Goal: Transaction & Acquisition: Purchase product/service

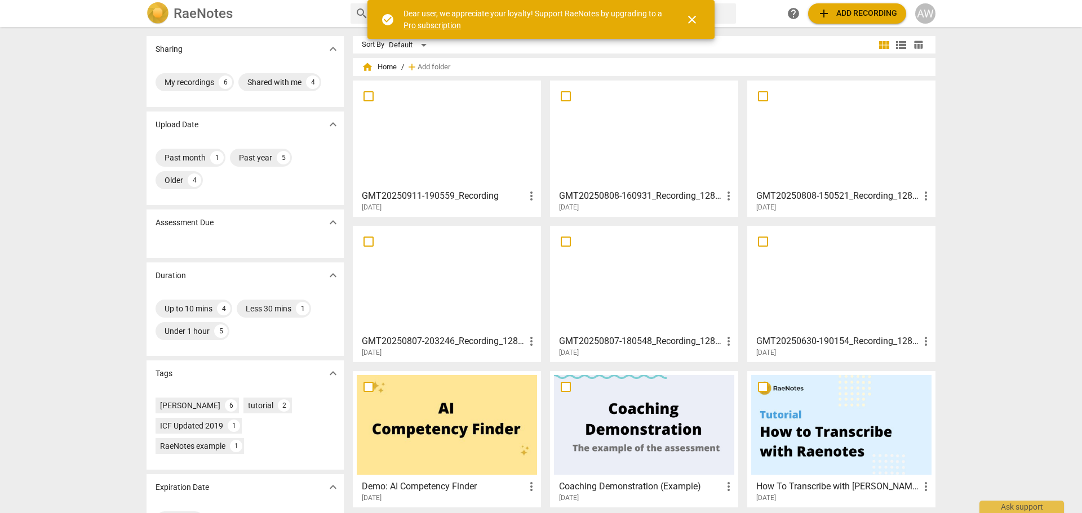
click at [861, 8] on span "add Add recording" at bounding box center [857, 14] width 80 height 14
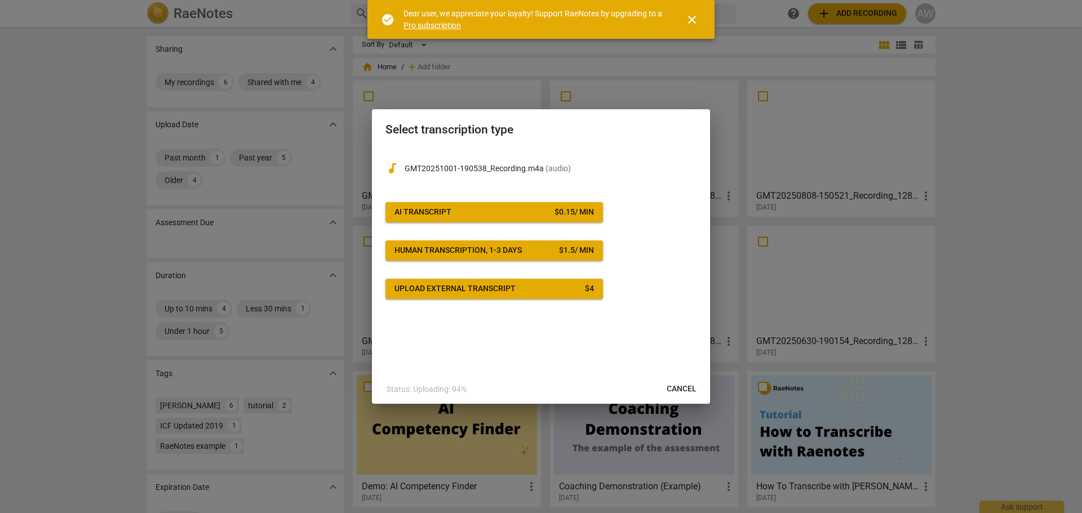
click at [478, 209] on span "AI Transcript $ 0.15 / min" at bounding box center [493, 212] width 199 height 11
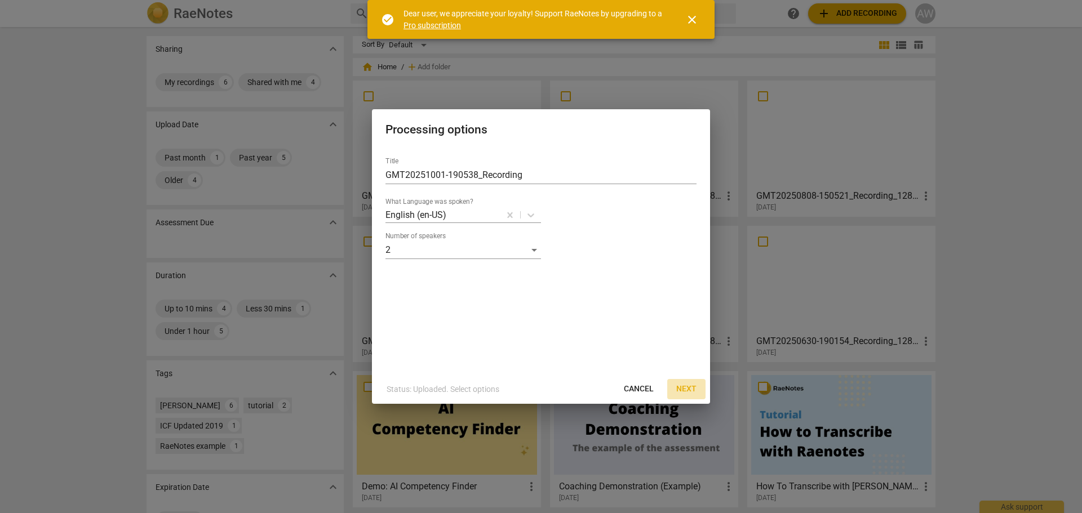
click at [692, 388] on span "Next" at bounding box center [686, 389] width 20 height 11
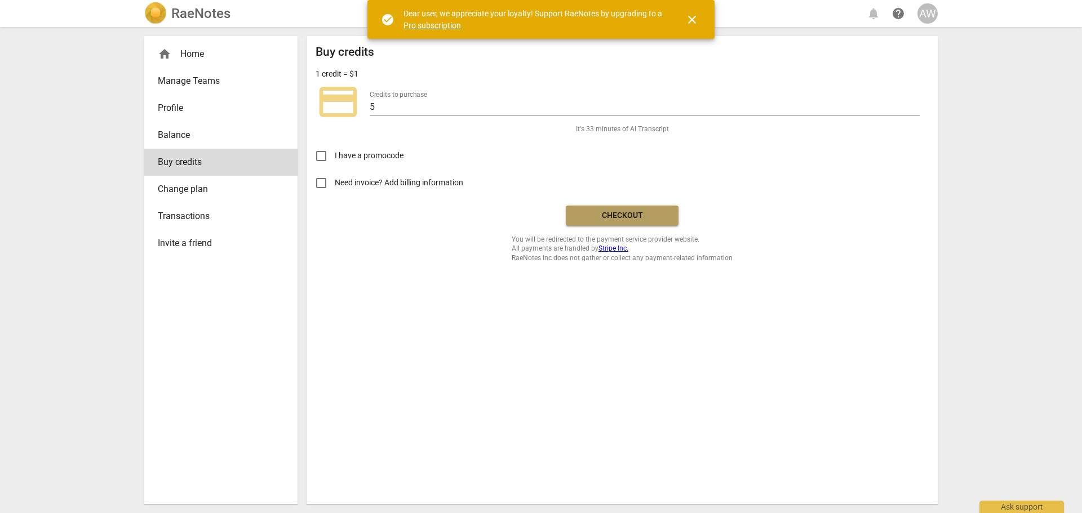
click at [630, 217] on span "Checkout" at bounding box center [622, 215] width 95 height 11
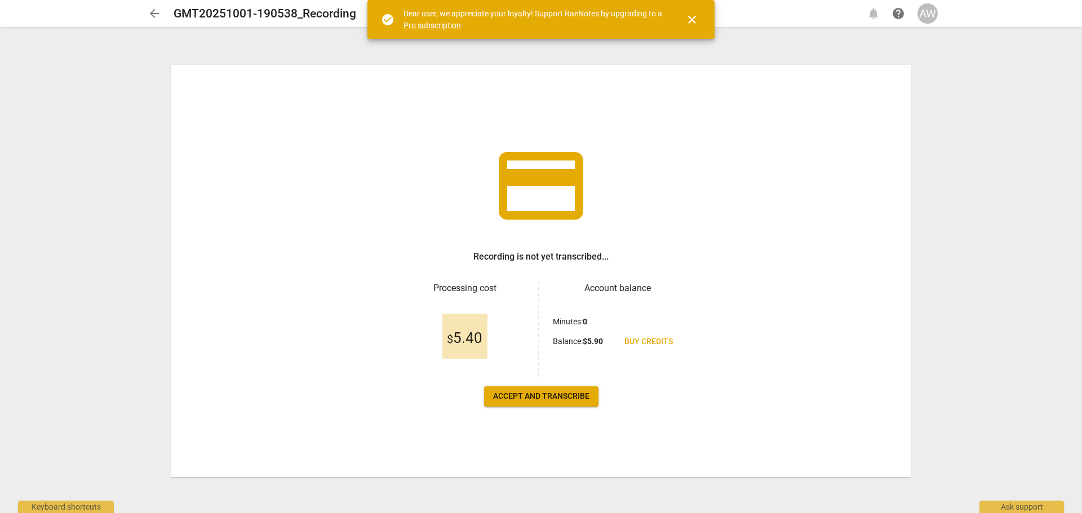
click at [555, 397] on span "Accept and transcribe" at bounding box center [541, 396] width 96 height 11
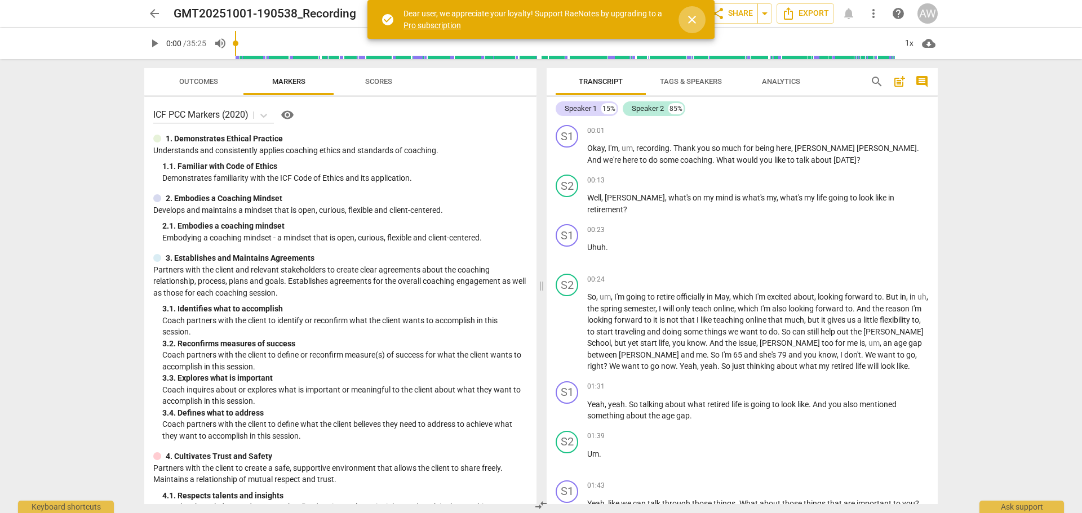
click at [690, 17] on span "close" at bounding box center [692, 20] width 14 height 14
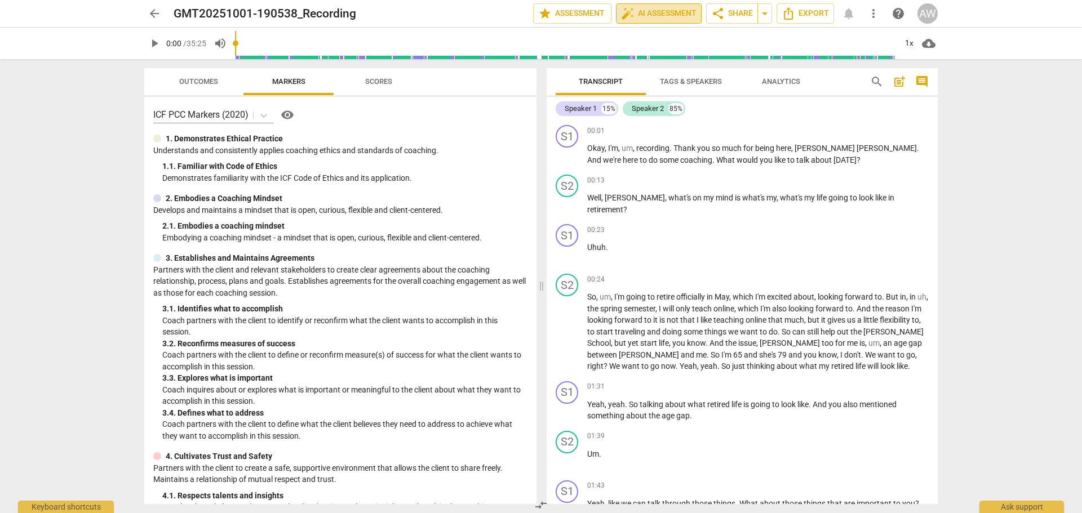
click at [641, 15] on span "auto_fix_high AI Assessment" at bounding box center [658, 14] width 75 height 14
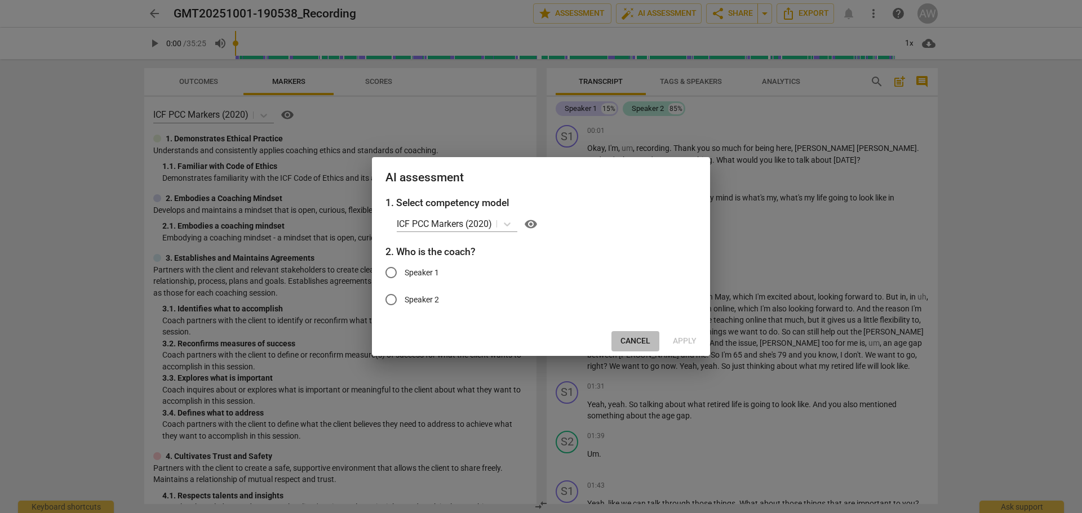
click at [628, 339] on span "Cancel" at bounding box center [635, 341] width 30 height 11
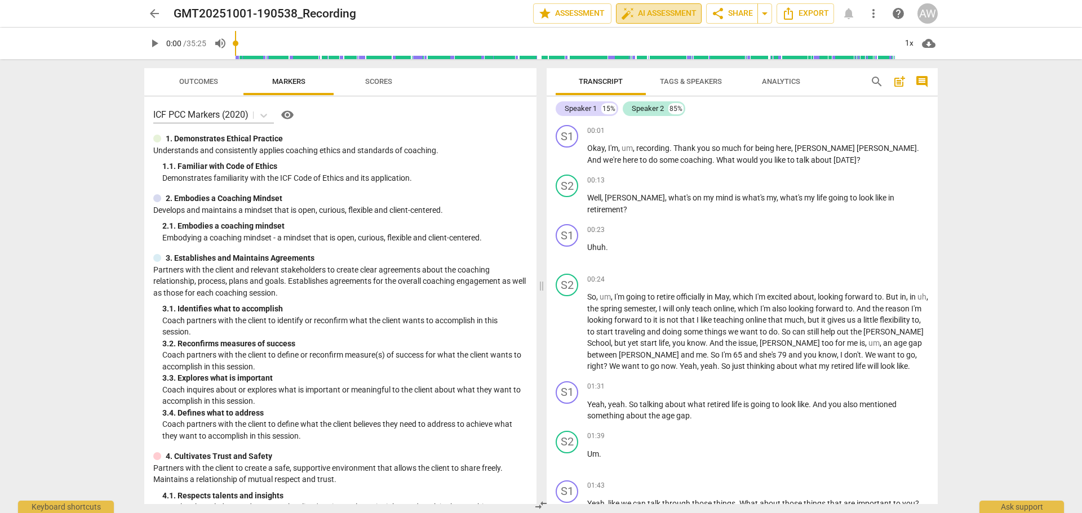
click at [650, 10] on span "auto_fix_high AI Assessment" at bounding box center [658, 14] width 75 height 14
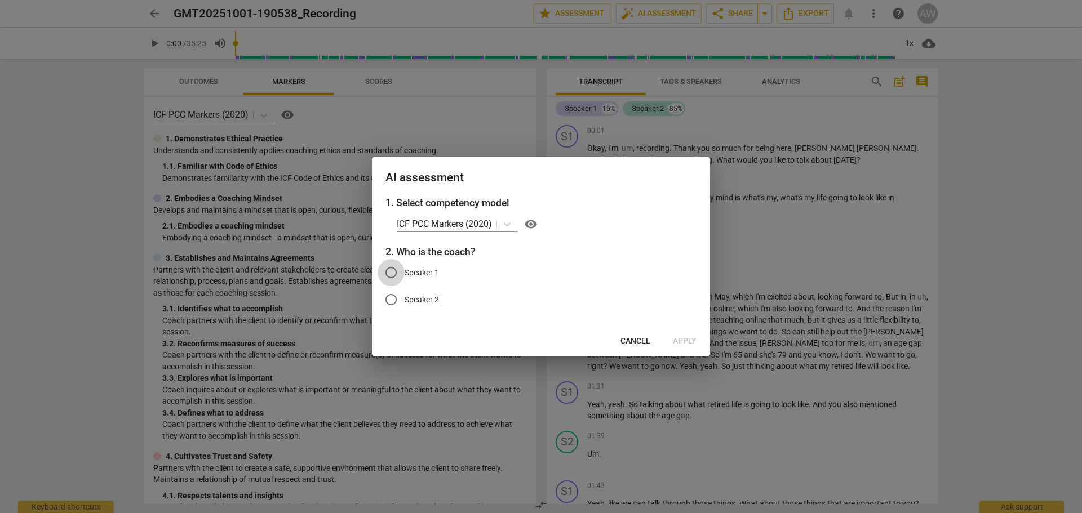
click at [390, 272] on input "Speaker 1" at bounding box center [390, 272] width 27 height 27
radio input "true"
click at [692, 342] on span "Apply" at bounding box center [685, 341] width 24 height 11
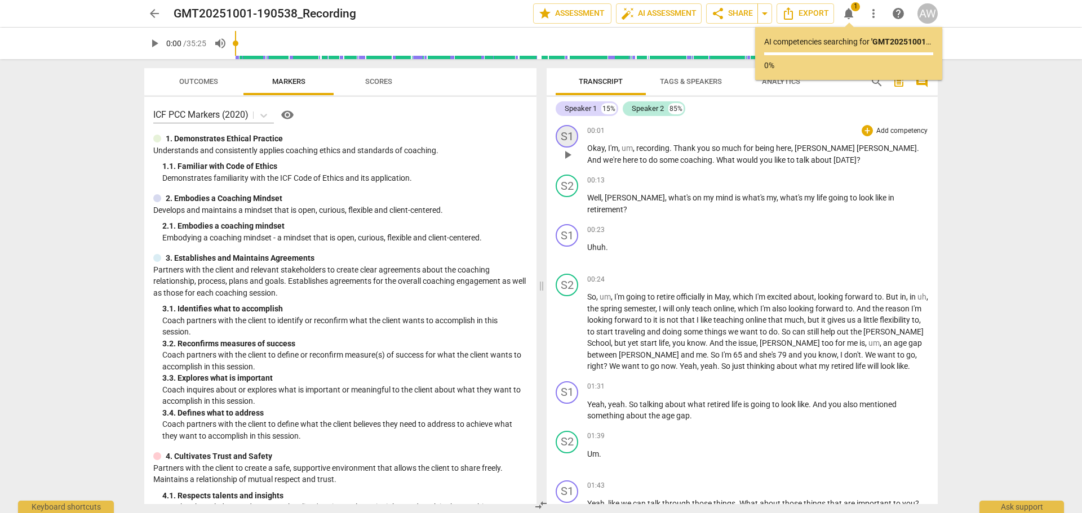
click at [565, 135] on div "S1" at bounding box center [566, 136] width 23 height 23
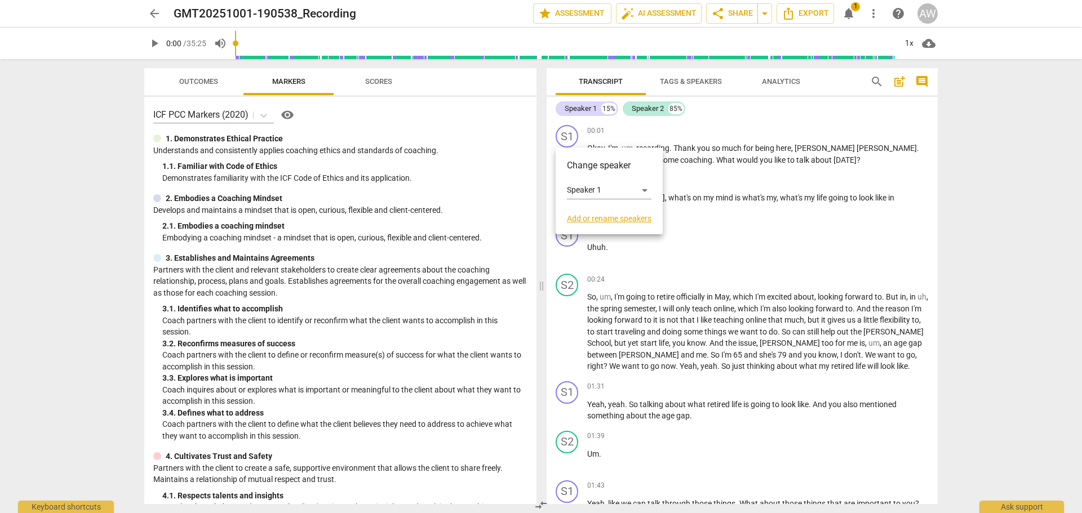
click at [606, 220] on link "Add or rename speakers" at bounding box center [609, 218] width 85 height 9
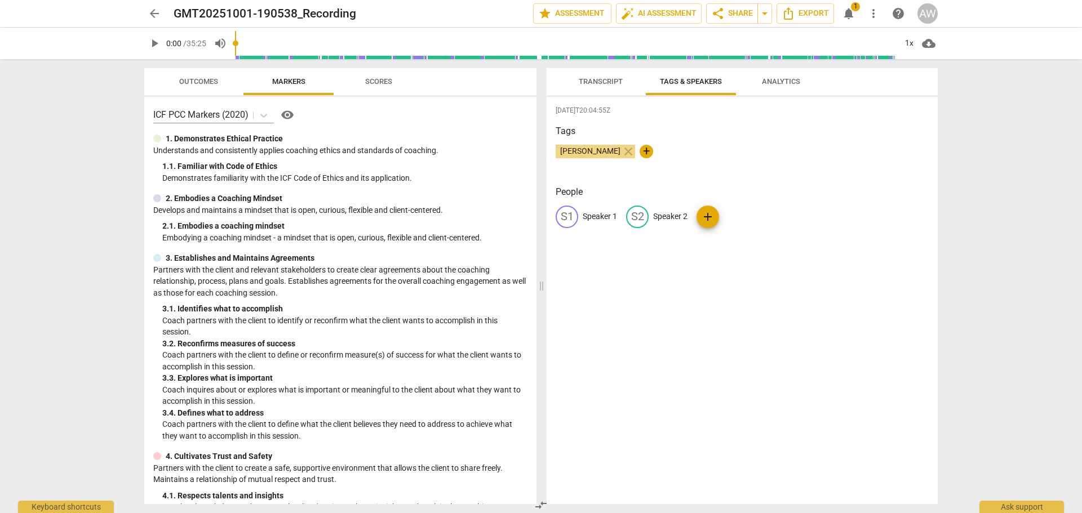
click at [598, 216] on p "Speaker 1" at bounding box center [600, 217] width 34 height 12
type input "Coach"
click at [746, 215] on p "Speaker 2" at bounding box center [743, 217] width 34 height 12
click at [663, 212] on p "Speaker 2" at bounding box center [658, 217] width 34 height 12
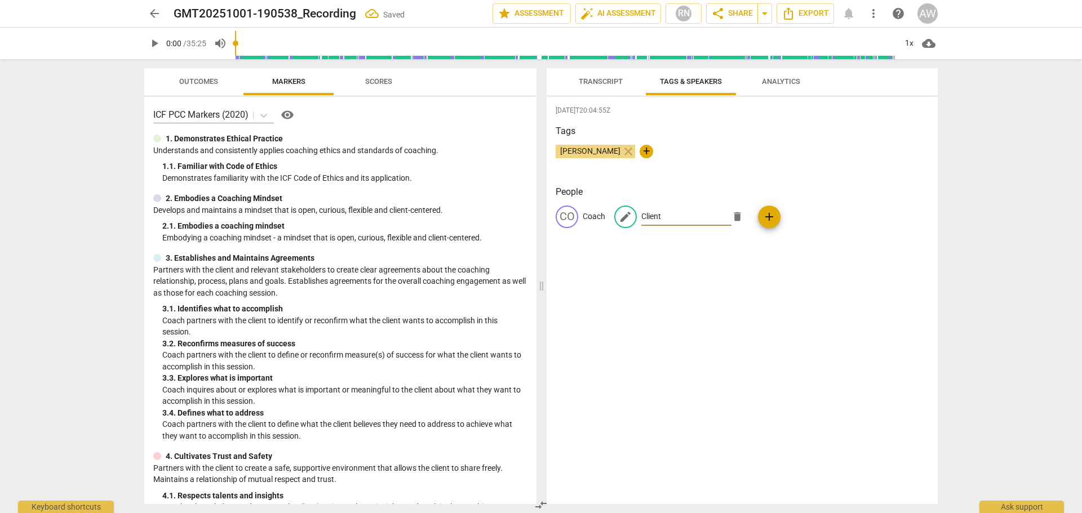
type input "Client"
click at [630, 254] on div "[DATE]T20:04:55Z Tags [PERSON_NAME] close + People CO Coach edit Client delete …" at bounding box center [741, 300] width 391 height 407
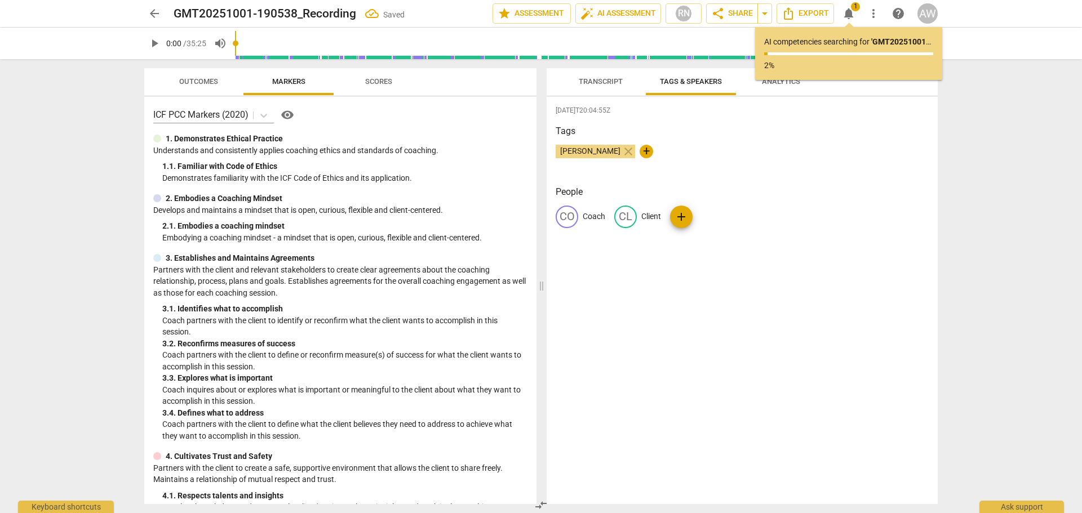
click at [605, 77] on span "Transcript" at bounding box center [601, 81] width 44 height 8
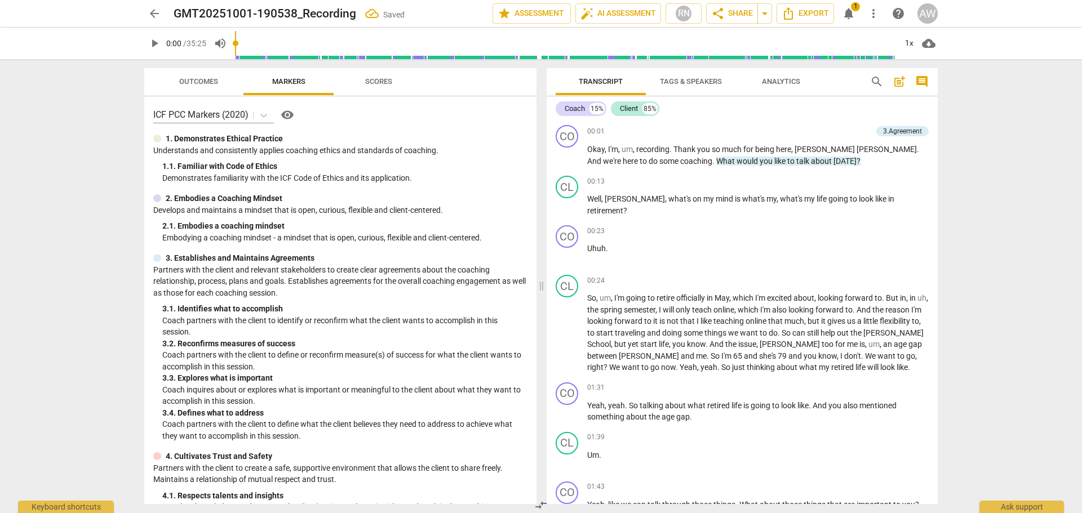
click at [794, 84] on span "Analytics" at bounding box center [781, 81] width 38 height 8
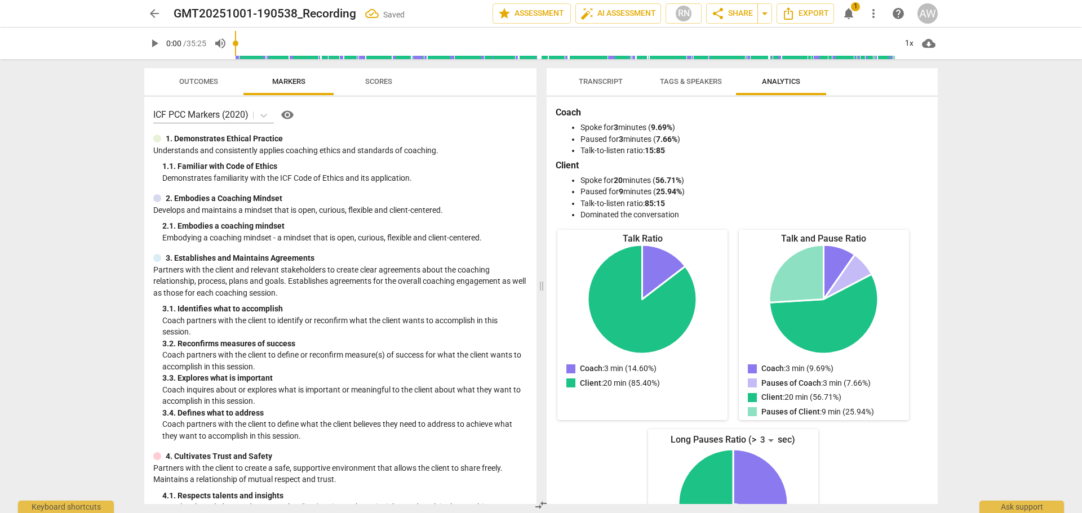
click at [597, 83] on span "Transcript" at bounding box center [601, 81] width 44 height 8
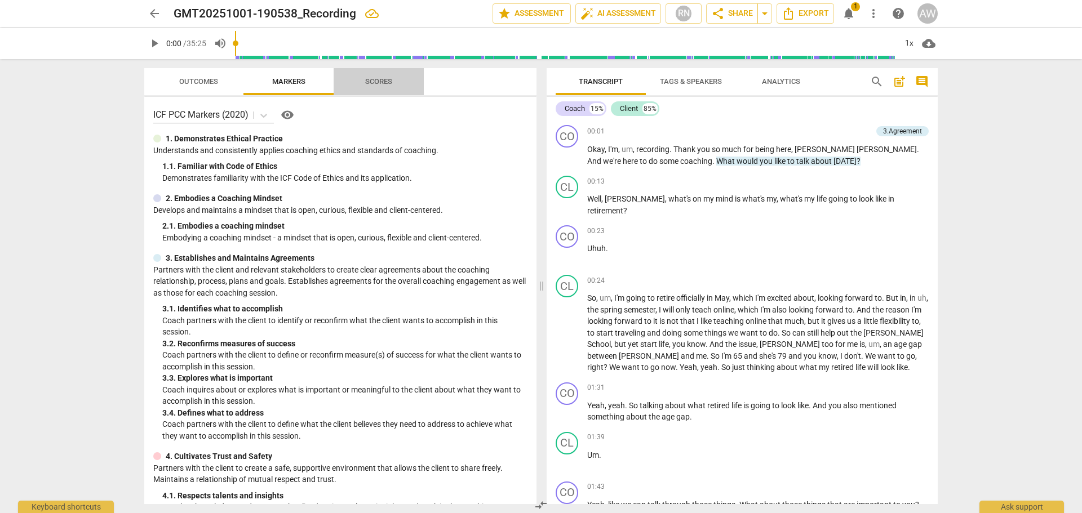
click at [377, 81] on span "Scores" at bounding box center [378, 81] width 27 height 8
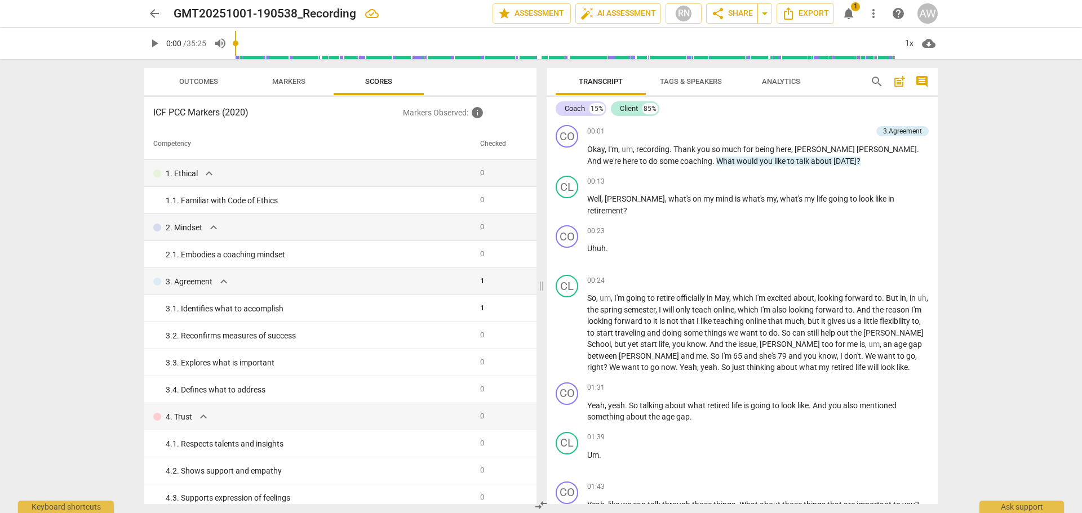
click at [283, 83] on span "Markers" at bounding box center [288, 81] width 33 height 8
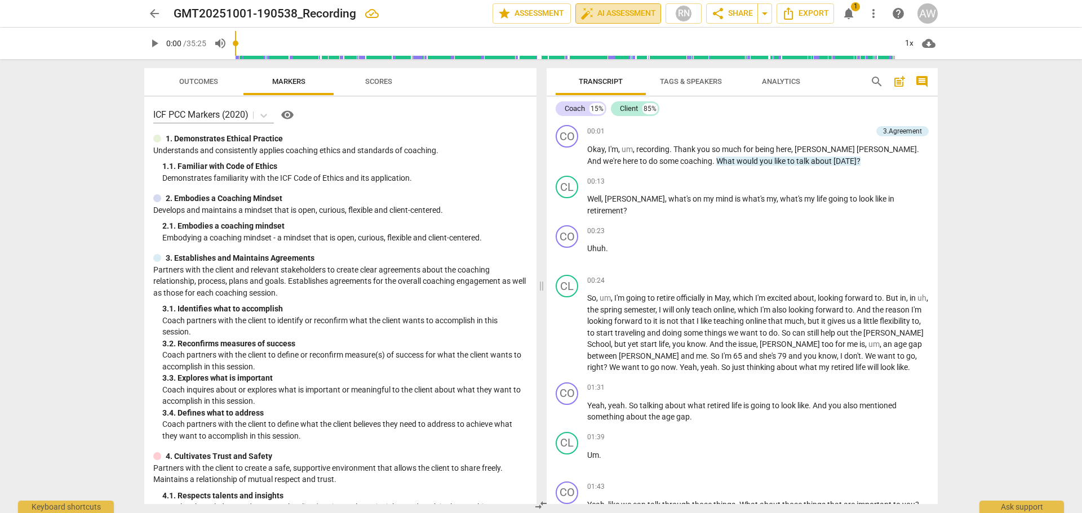
click at [621, 14] on span "auto_fix_high AI Assessment" at bounding box center [617, 14] width 75 height 14
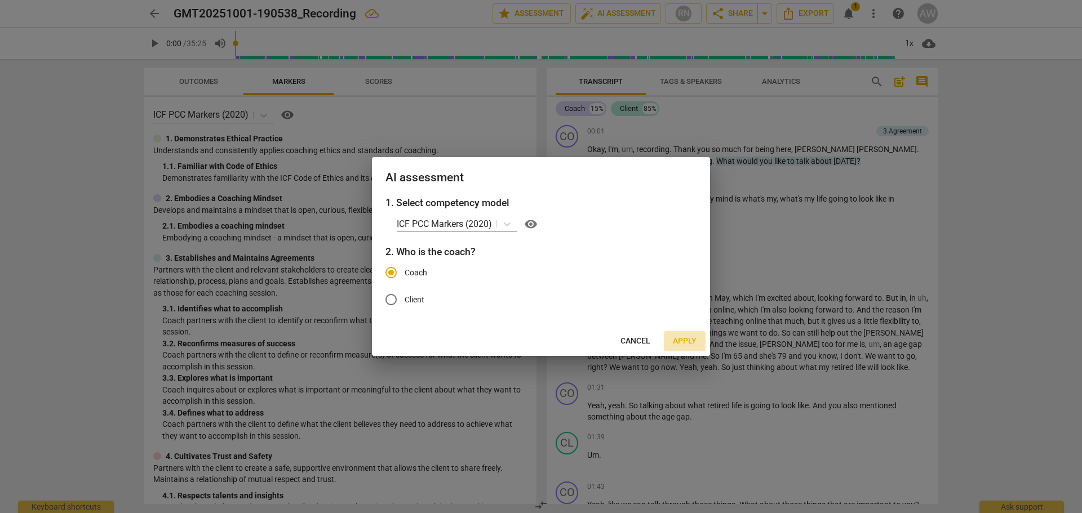
click at [696, 340] on button "Apply" at bounding box center [685, 341] width 42 height 20
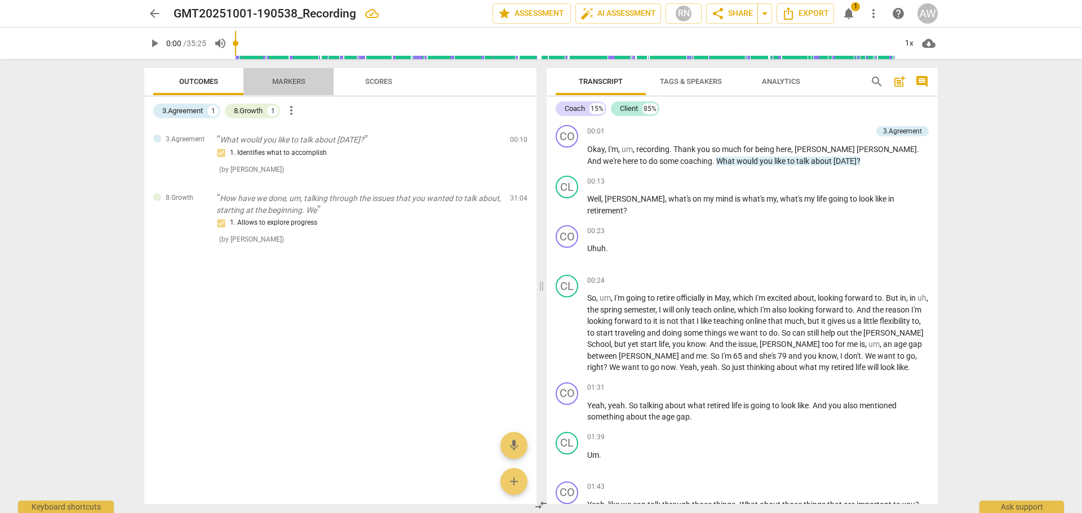
click at [283, 79] on span "Markers" at bounding box center [288, 81] width 33 height 8
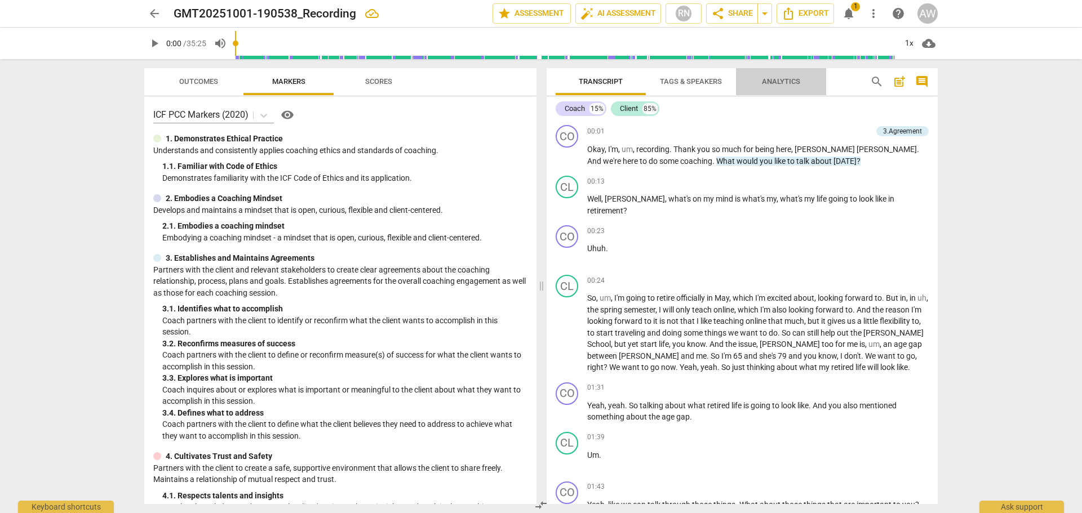
click at [799, 83] on span "Analytics" at bounding box center [781, 81] width 38 height 8
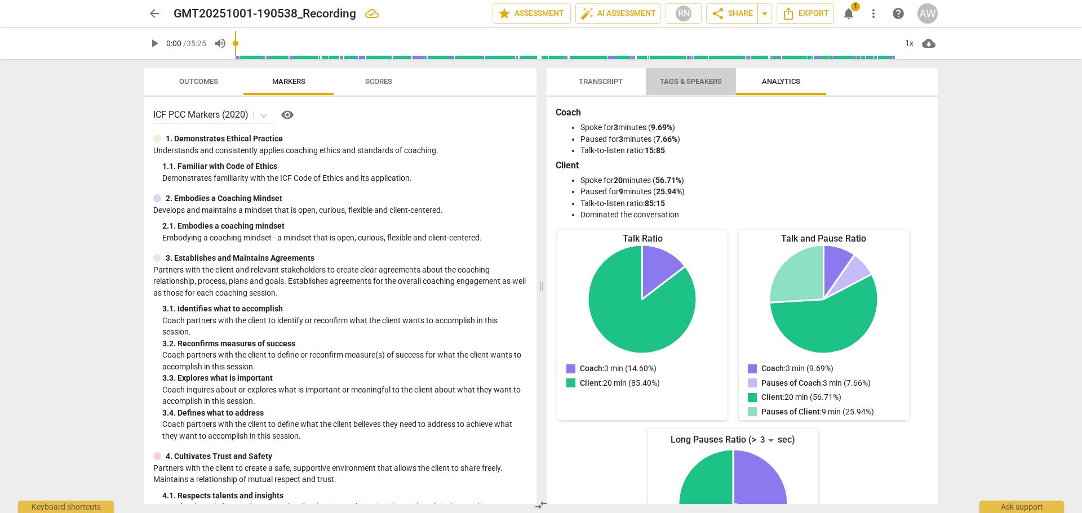
click at [670, 76] on span "Tags & Speakers" at bounding box center [690, 81] width 89 height 15
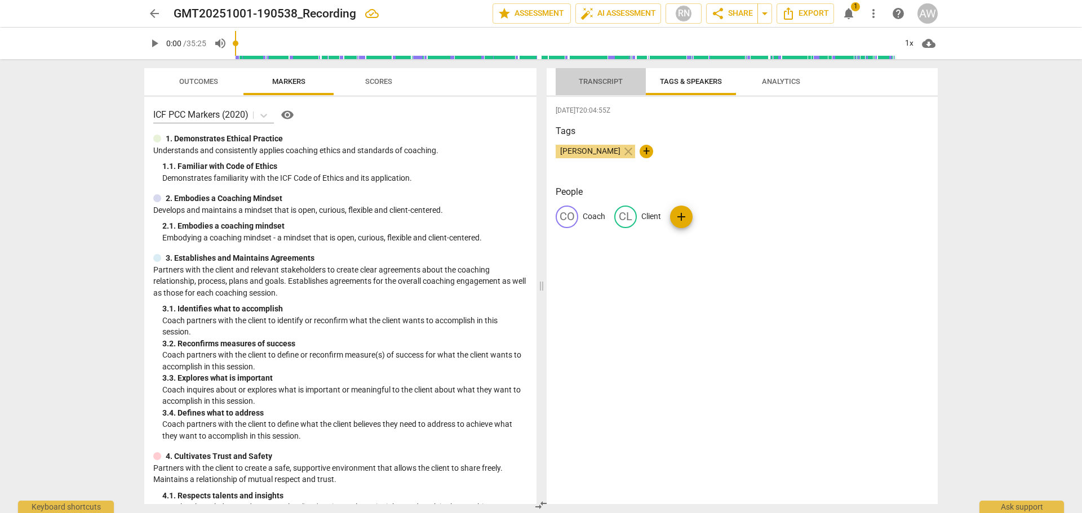
click at [595, 91] on button "Transcript" at bounding box center [600, 81] width 90 height 27
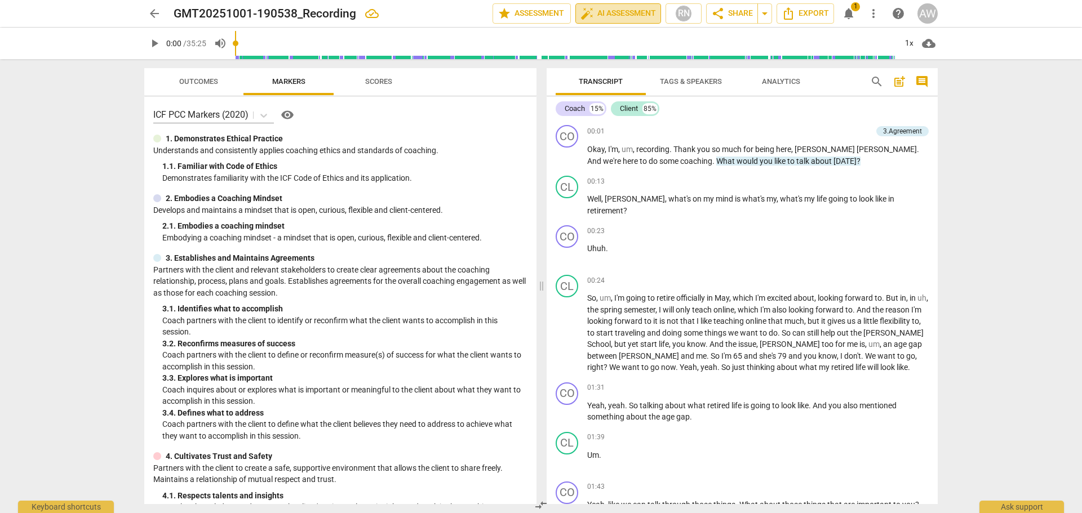
click at [595, 8] on span "auto_fix_high AI Assessment" at bounding box center [617, 14] width 75 height 14
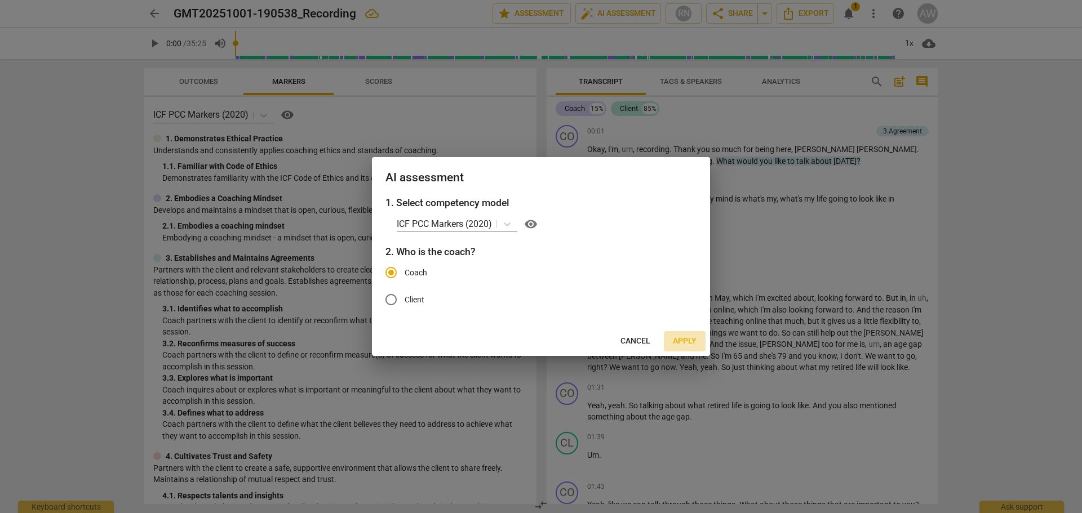
click at [677, 337] on span "Apply" at bounding box center [685, 341] width 24 height 11
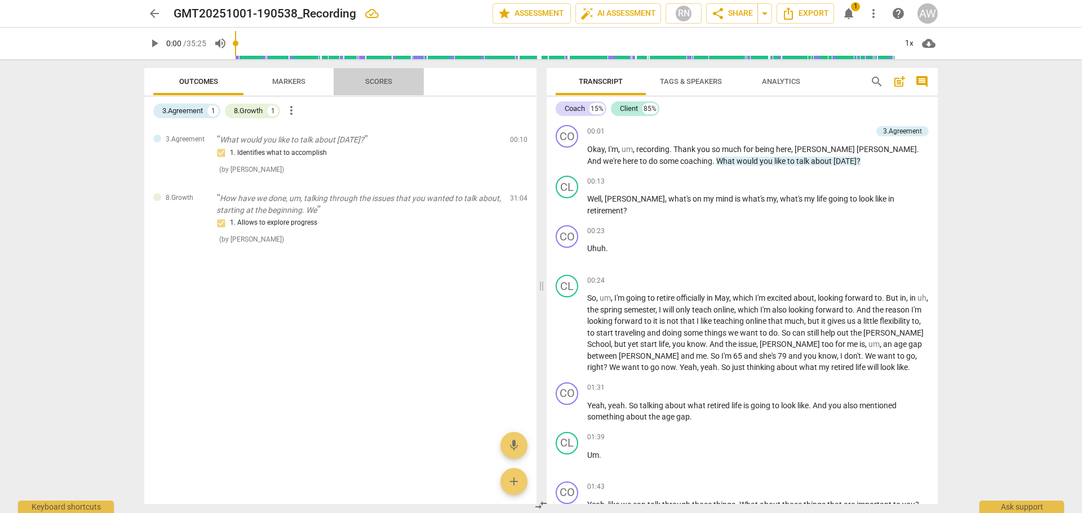
click at [381, 78] on span "Scores" at bounding box center [378, 81] width 27 height 8
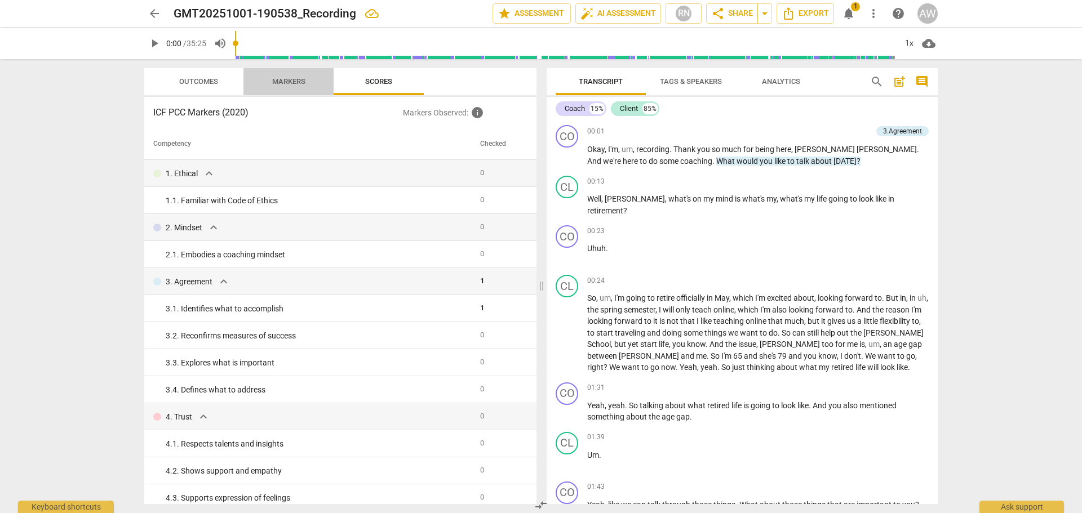
click at [283, 82] on span "Markers" at bounding box center [288, 81] width 33 height 8
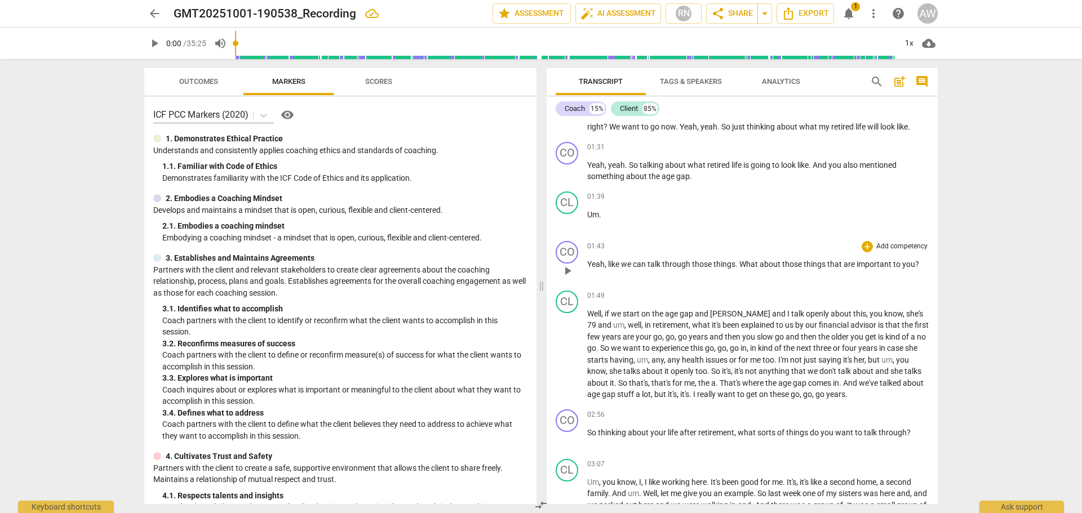
scroll to position [282, 0]
